Goal: Complete application form

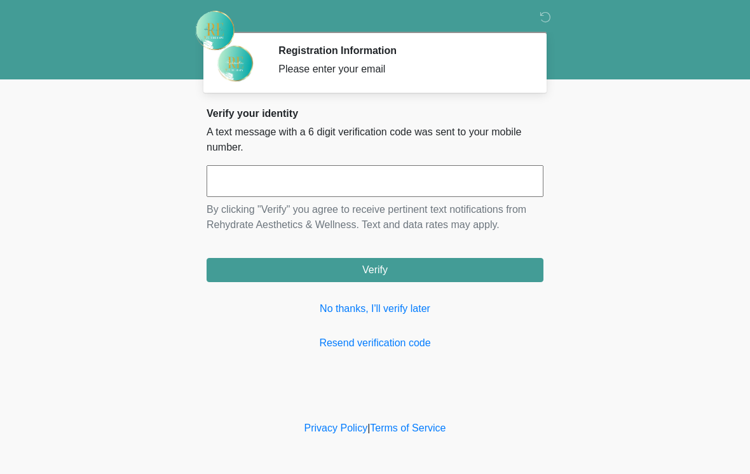
click at [511, 184] on input "text" at bounding box center [375, 181] width 337 height 32
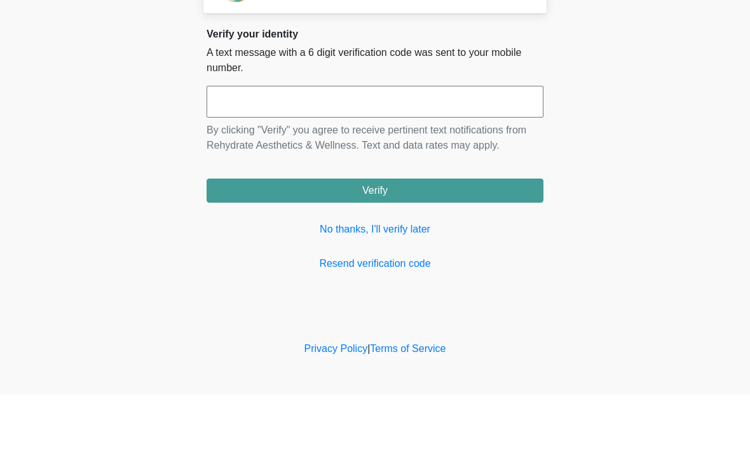
click at [675, 106] on body "‎ ‎ Registration Information Please enter your email Please connect to Wi-Fi no…" at bounding box center [375, 237] width 750 height 474
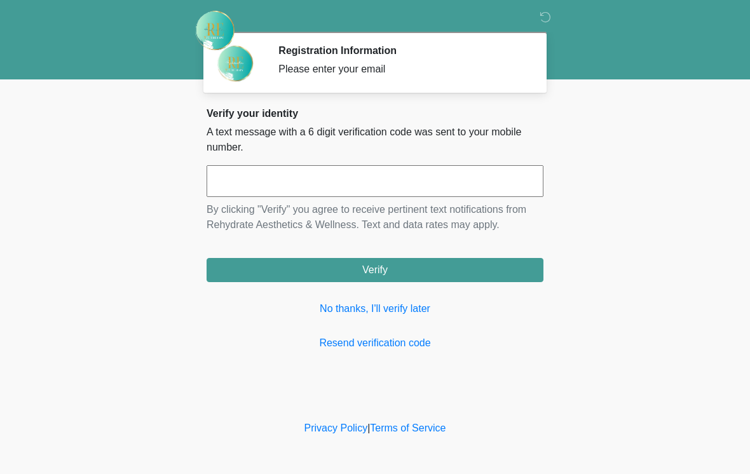
click at [458, 196] on input "text" at bounding box center [375, 181] width 337 height 32
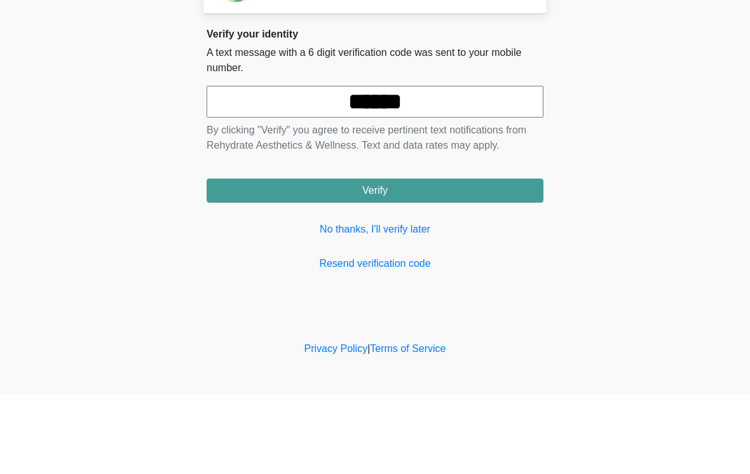
type input "******"
click at [490, 258] on button "Verify" at bounding box center [375, 270] width 337 height 24
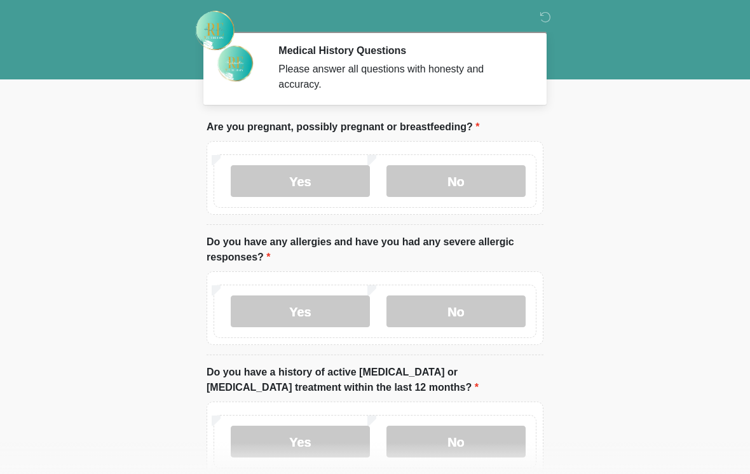
click at [480, 186] on label "No" at bounding box center [456, 181] width 139 height 32
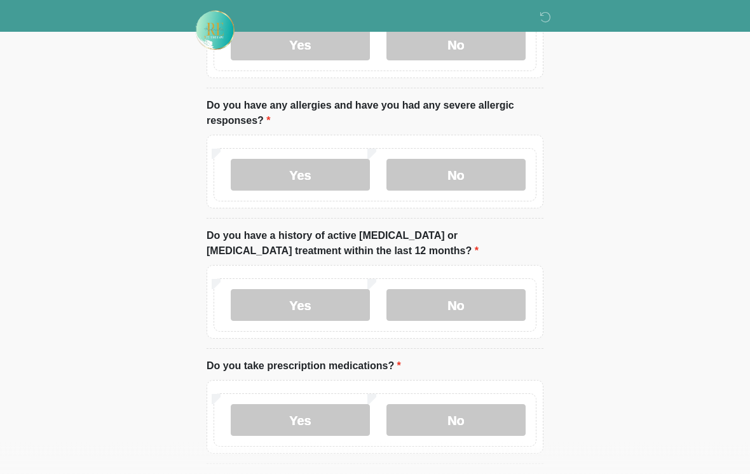
scroll to position [140, 0]
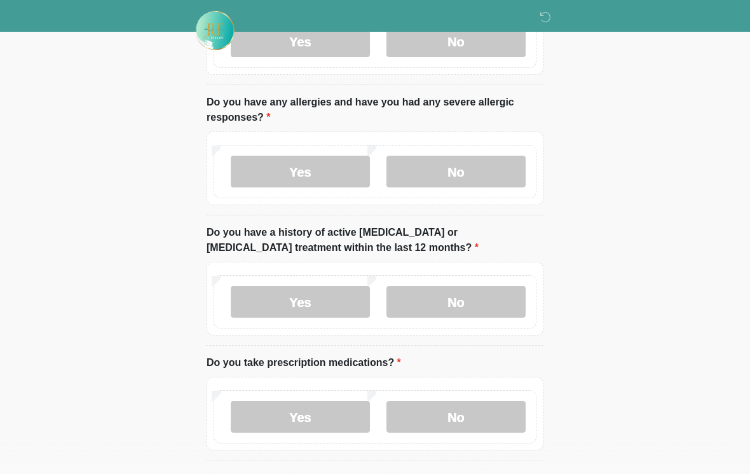
click at [519, 163] on label "No" at bounding box center [456, 172] width 139 height 32
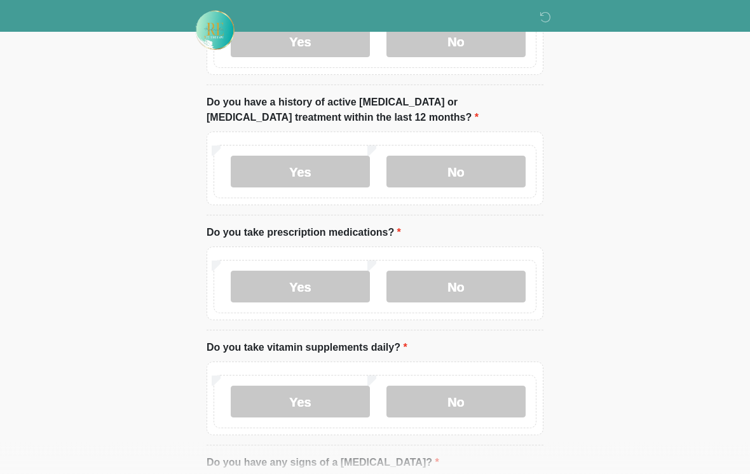
scroll to position [271, 0]
click at [497, 175] on label "No" at bounding box center [456, 171] width 139 height 32
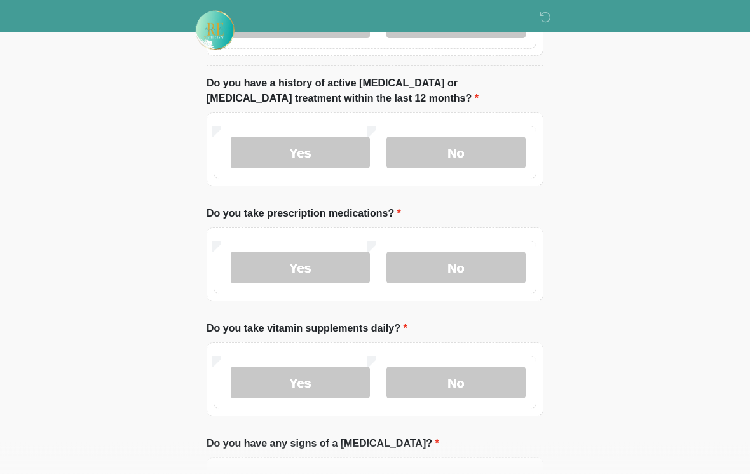
scroll to position [333, 0]
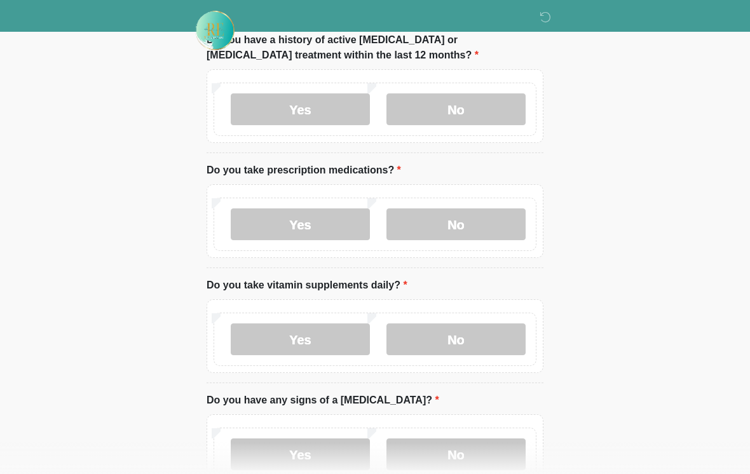
click at [492, 223] on label "No" at bounding box center [456, 225] width 139 height 32
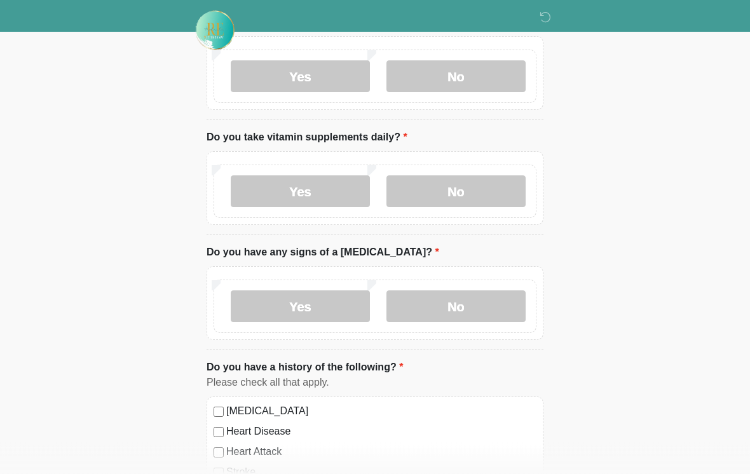
scroll to position [486, 0]
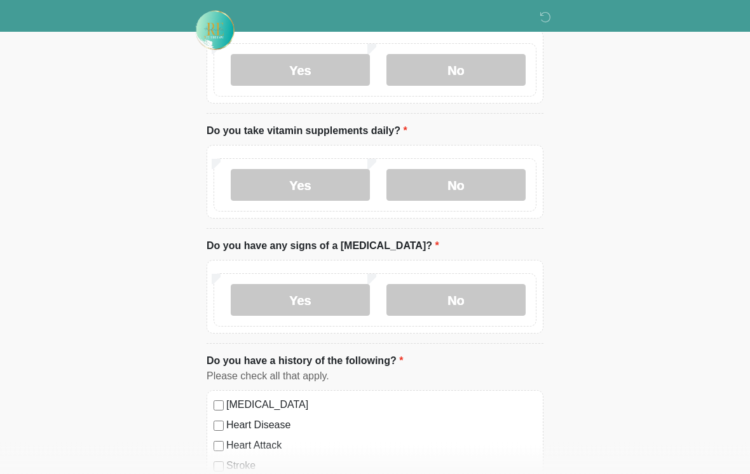
click at [338, 174] on label "Yes" at bounding box center [300, 186] width 139 height 32
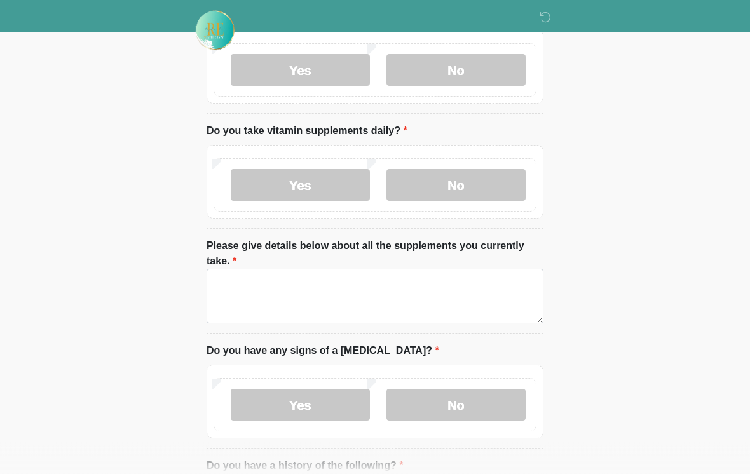
scroll to position [487, 0]
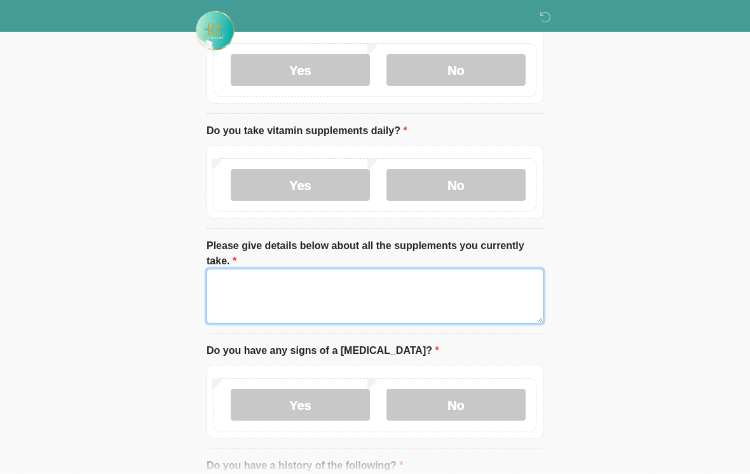
click at [509, 287] on textarea "Please give details below about all the supplements you currently take." at bounding box center [375, 296] width 337 height 55
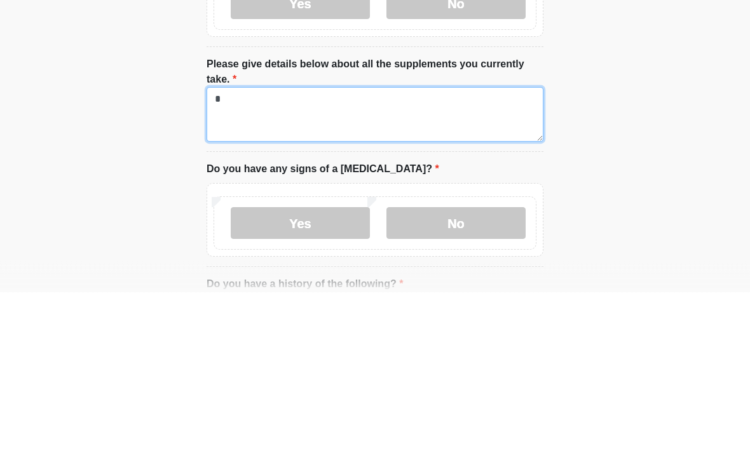
type textarea "*"
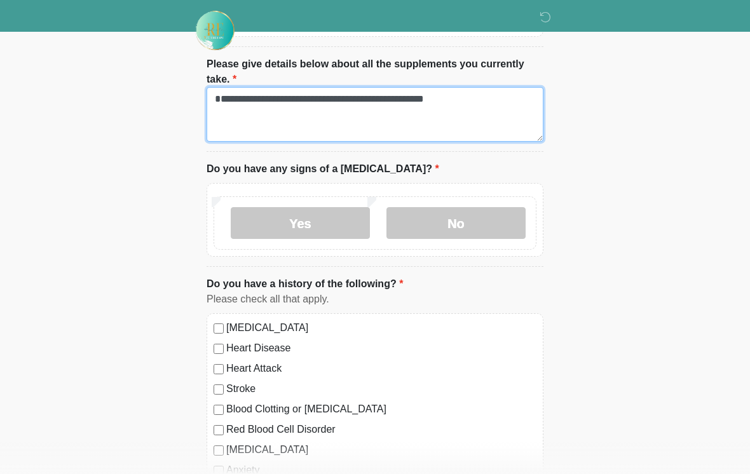
click at [483, 101] on textarea "**********" at bounding box center [375, 114] width 337 height 55
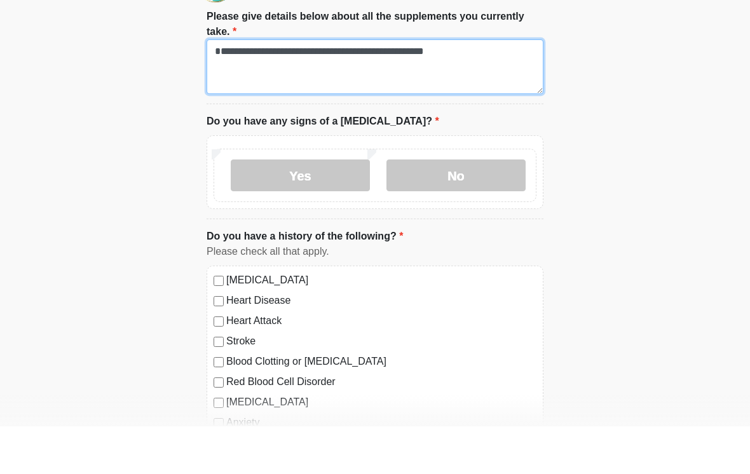
type textarea "**********"
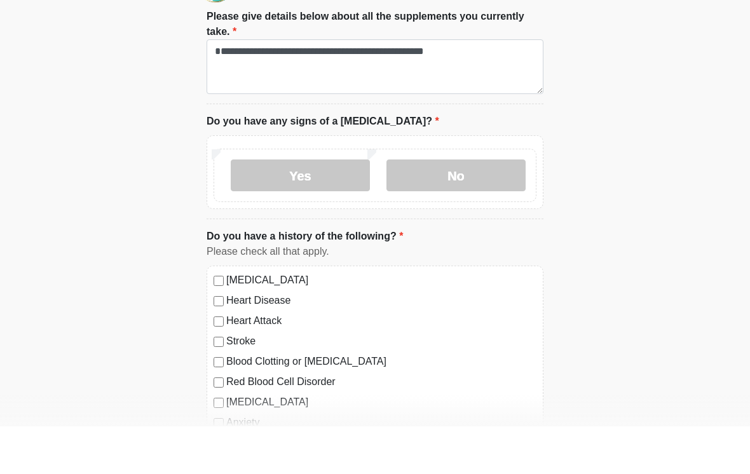
click at [451, 207] on label "No" at bounding box center [456, 223] width 139 height 32
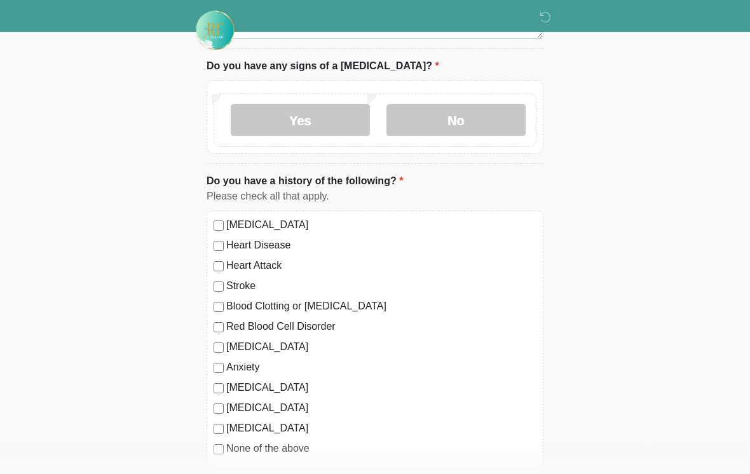
scroll to position [776, 0]
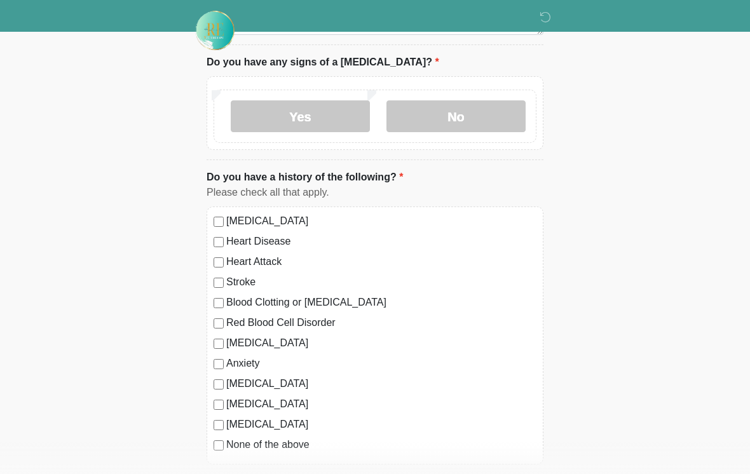
click at [432, 356] on label "Anxiety" at bounding box center [381, 363] width 310 height 15
click at [240, 366] on label "Anxiety" at bounding box center [381, 363] width 310 height 15
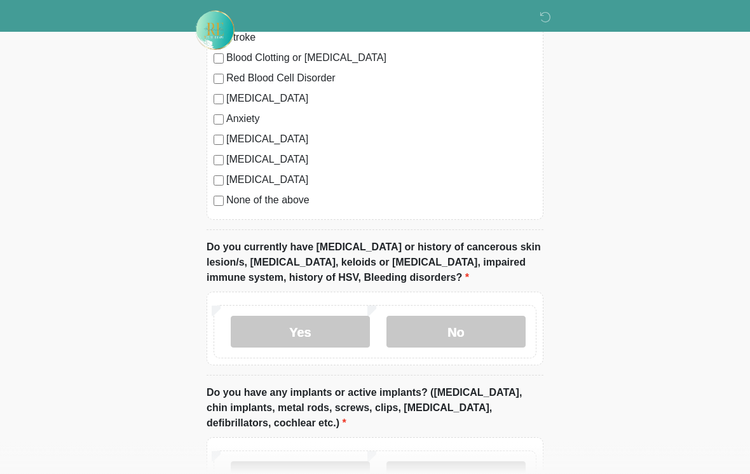
scroll to position [1021, 0]
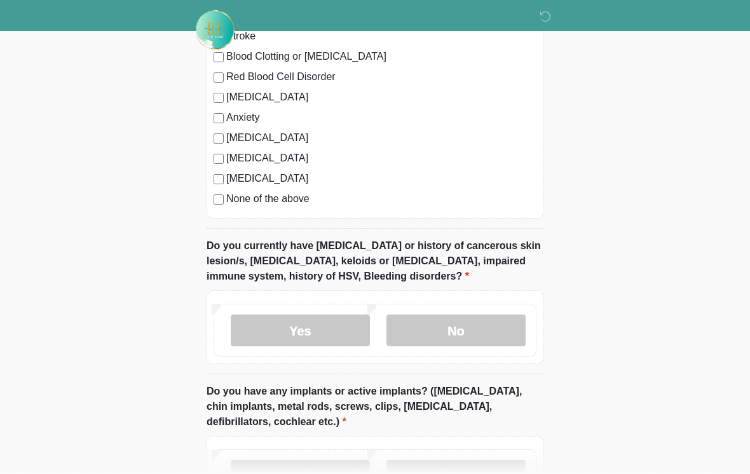
click at [464, 335] on label "No" at bounding box center [456, 331] width 139 height 32
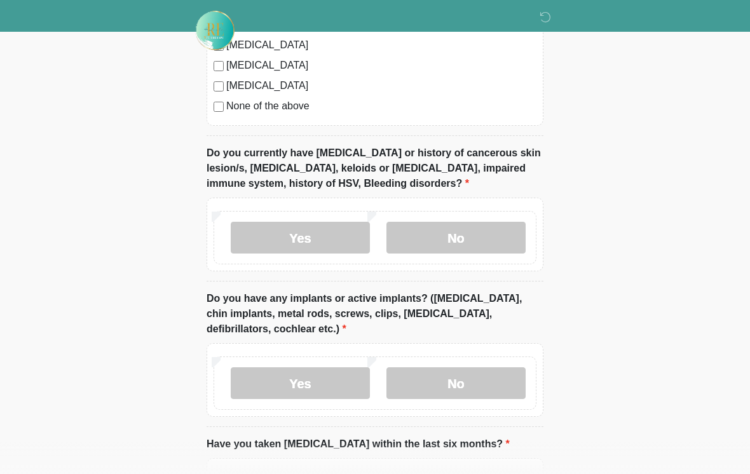
scroll to position [1115, 0]
click at [467, 376] on label "No" at bounding box center [456, 383] width 139 height 32
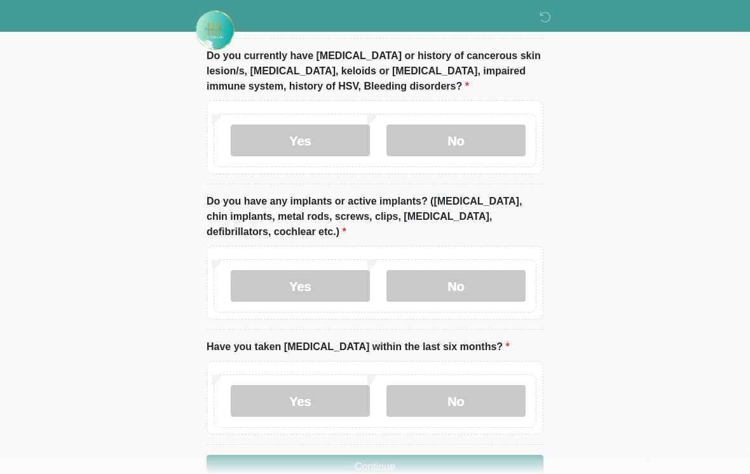
scroll to position [1214, 0]
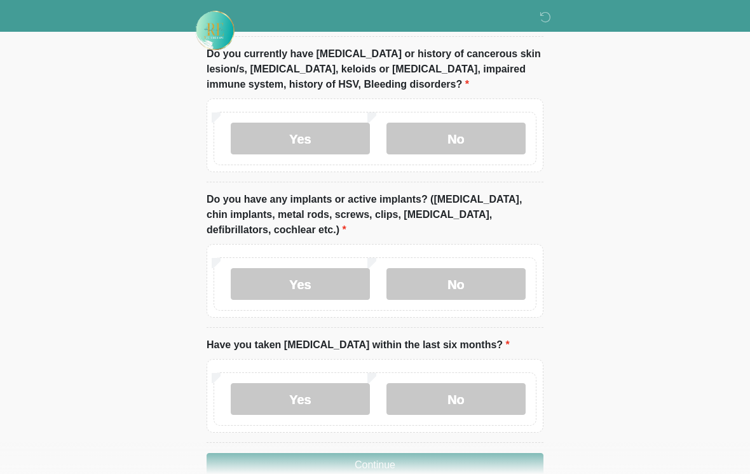
click at [467, 394] on label "No" at bounding box center [456, 399] width 139 height 32
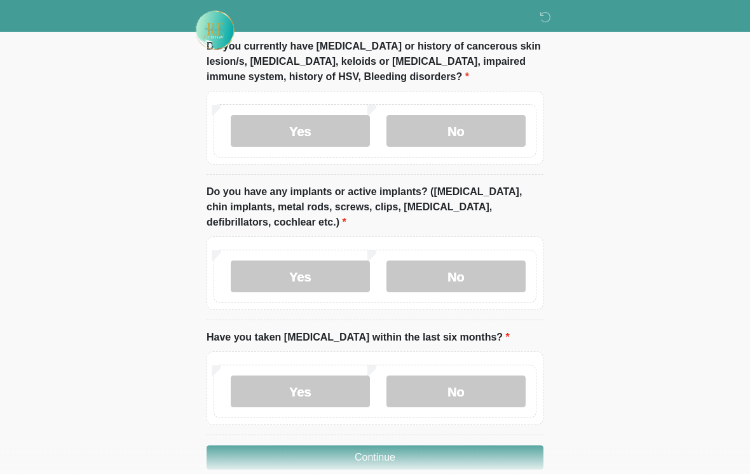
scroll to position [1263, 0]
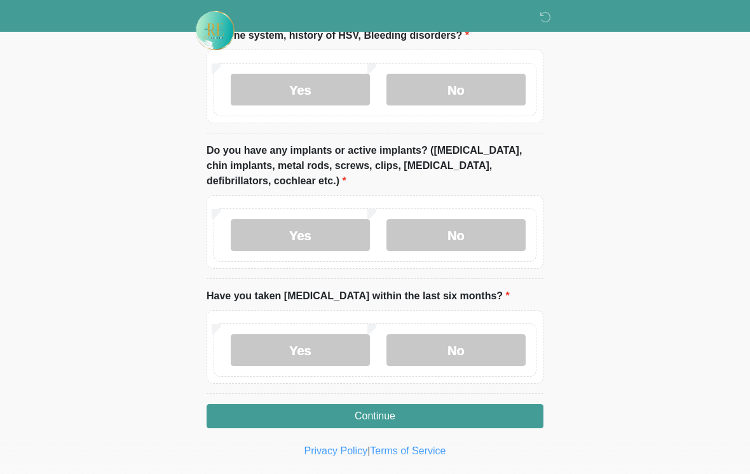
click at [376, 411] on button "Continue" at bounding box center [375, 416] width 337 height 24
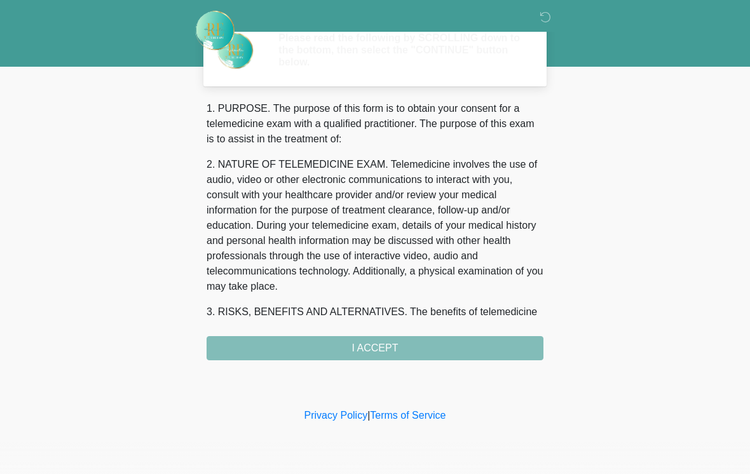
scroll to position [0, 0]
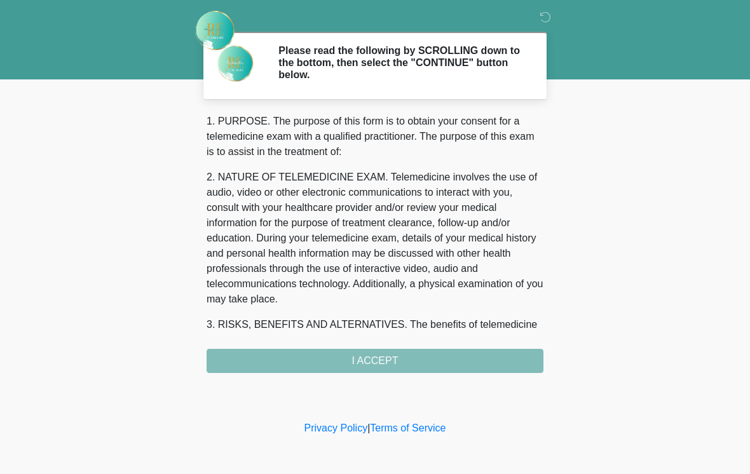
click at [376, 355] on div "1. PURPOSE. The purpose of this form is to obtain your consent for a telemedici…" at bounding box center [375, 243] width 337 height 259
click at [376, 361] on div "1. PURPOSE. The purpose of this form is to obtain your consent for a telemedici…" at bounding box center [375, 243] width 337 height 259
click at [379, 359] on div "1. PURPOSE. The purpose of this form is to obtain your consent for a telemedici…" at bounding box center [375, 243] width 337 height 259
click at [382, 350] on div "1. PURPOSE. The purpose of this form is to obtain your consent for a telemedici…" at bounding box center [375, 243] width 337 height 259
click at [368, 364] on div "1. PURPOSE. The purpose of this form is to obtain your consent for a telemedici…" at bounding box center [375, 243] width 337 height 259
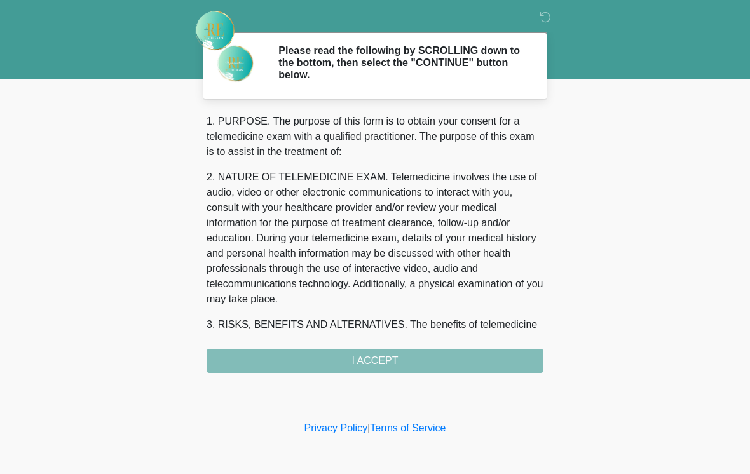
click at [504, 359] on div "1. PURPOSE. The purpose of this form is to obtain your consent for a telemedici…" at bounding box center [375, 243] width 337 height 259
click at [506, 361] on div "1. PURPOSE. The purpose of this form is to obtain your consent for a telemedici…" at bounding box center [375, 243] width 337 height 259
click at [506, 360] on div "1. PURPOSE. The purpose of this form is to obtain your consent for a telemedici…" at bounding box center [375, 243] width 337 height 259
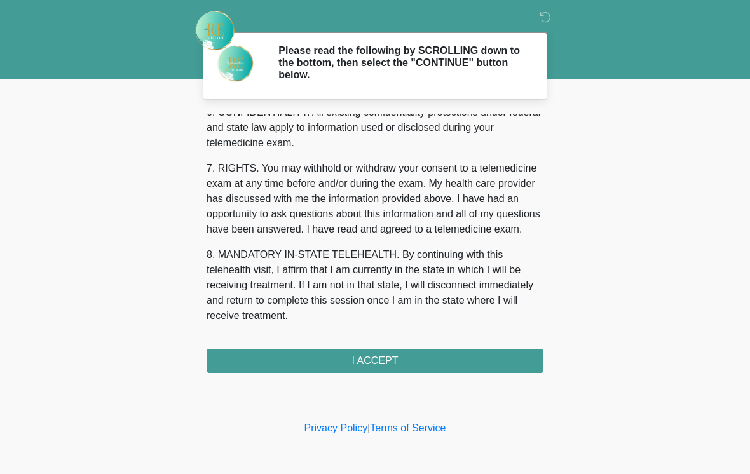
click at [489, 359] on button "I ACCEPT" at bounding box center [375, 361] width 337 height 24
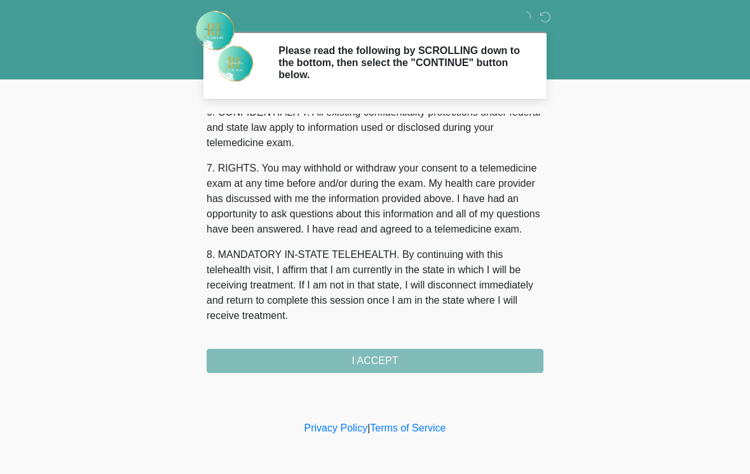
scroll to position [533, 0]
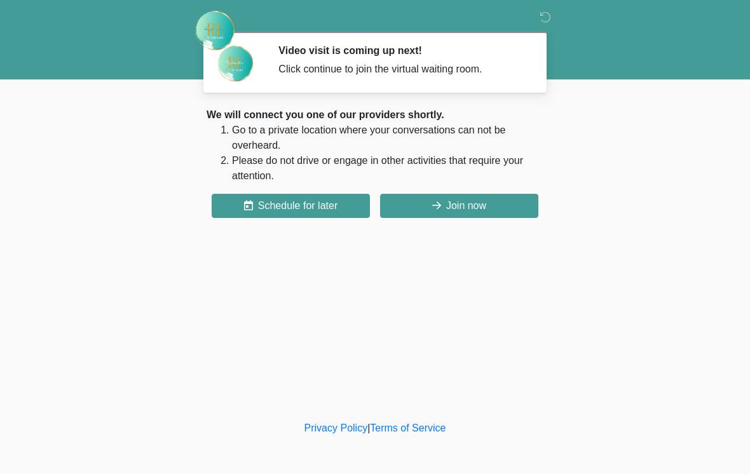
click at [519, 203] on button "Join now" at bounding box center [459, 206] width 158 height 24
click at [322, 207] on button "Schedule for later" at bounding box center [291, 206] width 158 height 24
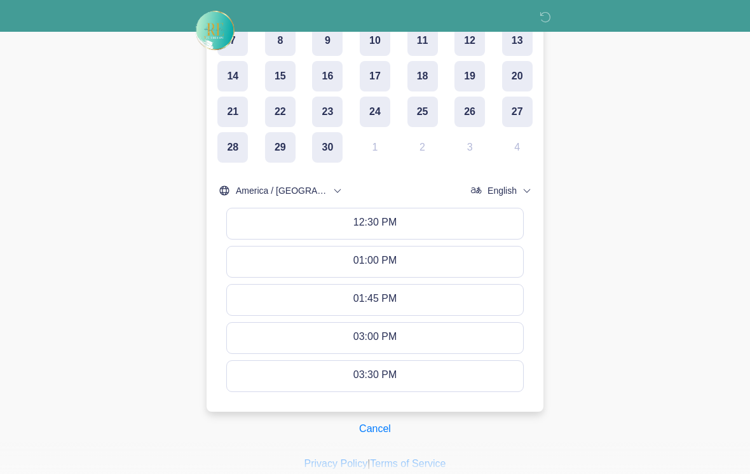
scroll to position [333, 0]
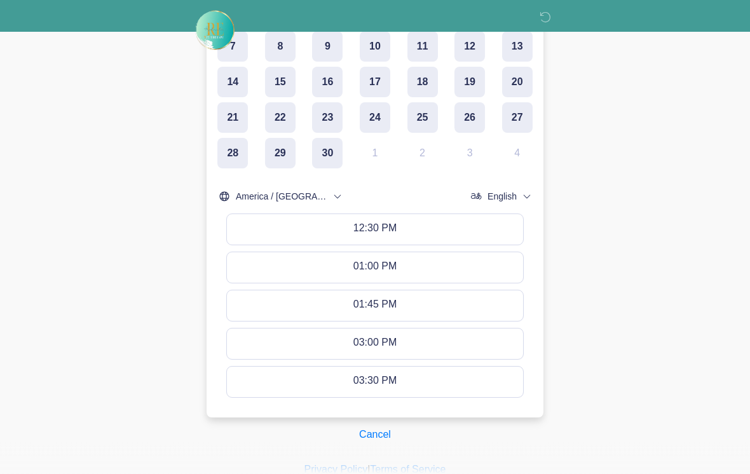
click at [378, 432] on button "Cancel" at bounding box center [375, 435] width 48 height 24
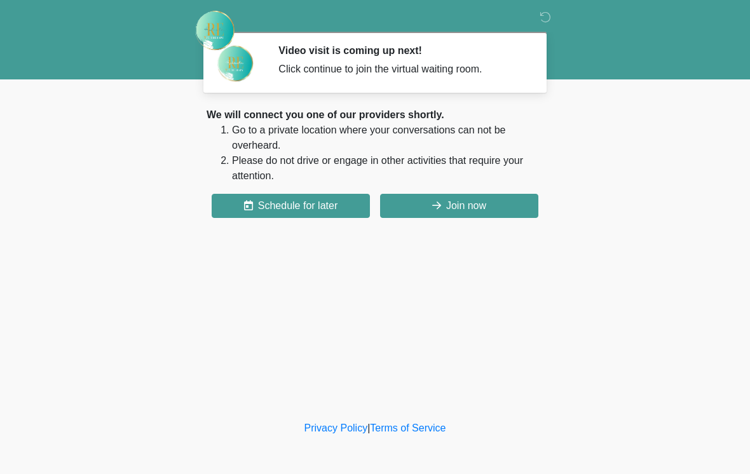
click at [456, 204] on button "Join now" at bounding box center [459, 206] width 158 height 24
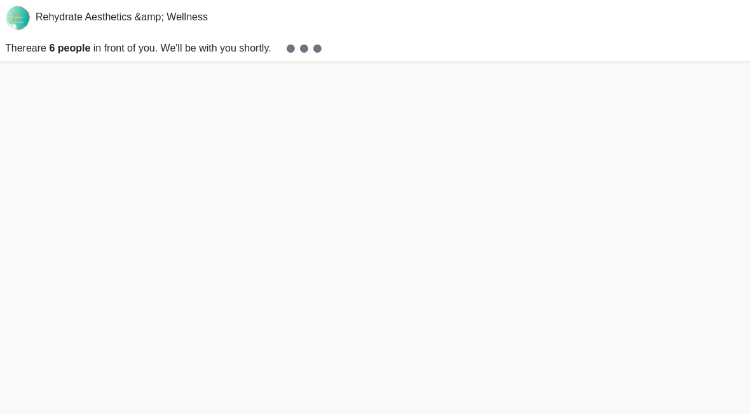
scroll to position [4, 0]
